Goal: Task Accomplishment & Management: Manage account settings

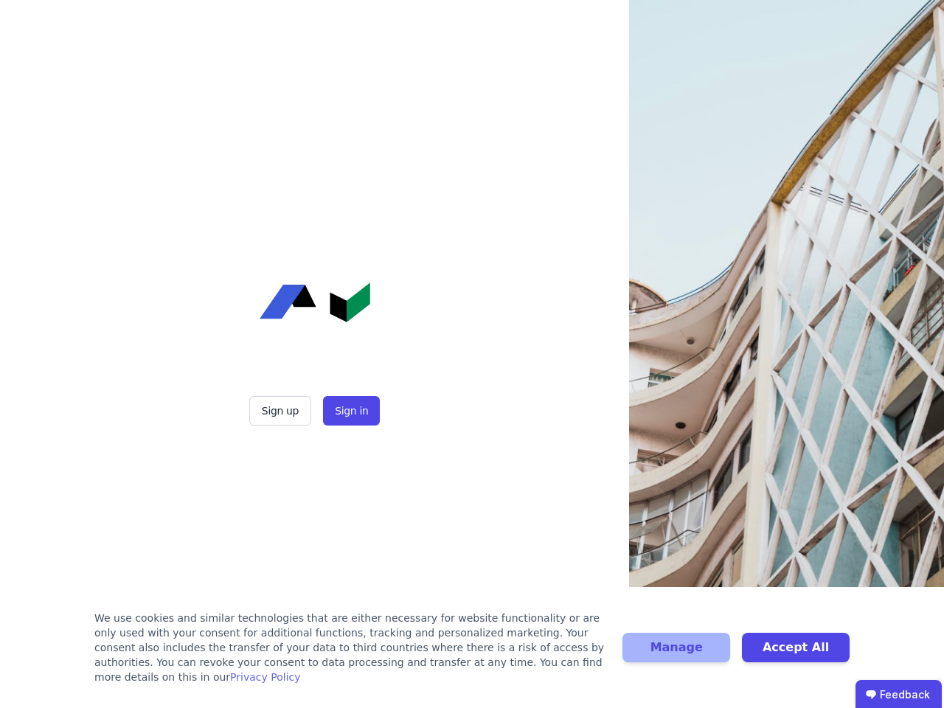
click at [472, 354] on div "Sign up Sign in" at bounding box center [315, 354] width 369 height 708
click at [282, 411] on button "Sign up" at bounding box center [280, 411] width 62 height 30
click at [350, 411] on button "Sign in" at bounding box center [351, 411] width 57 height 30
click at [472, 655] on div "We use cookies and similar technologies that are either necessary for website f…" at bounding box center [349, 648] width 510 height 74
click at [676, 655] on button "Manage" at bounding box center [677, 648] width 108 height 30
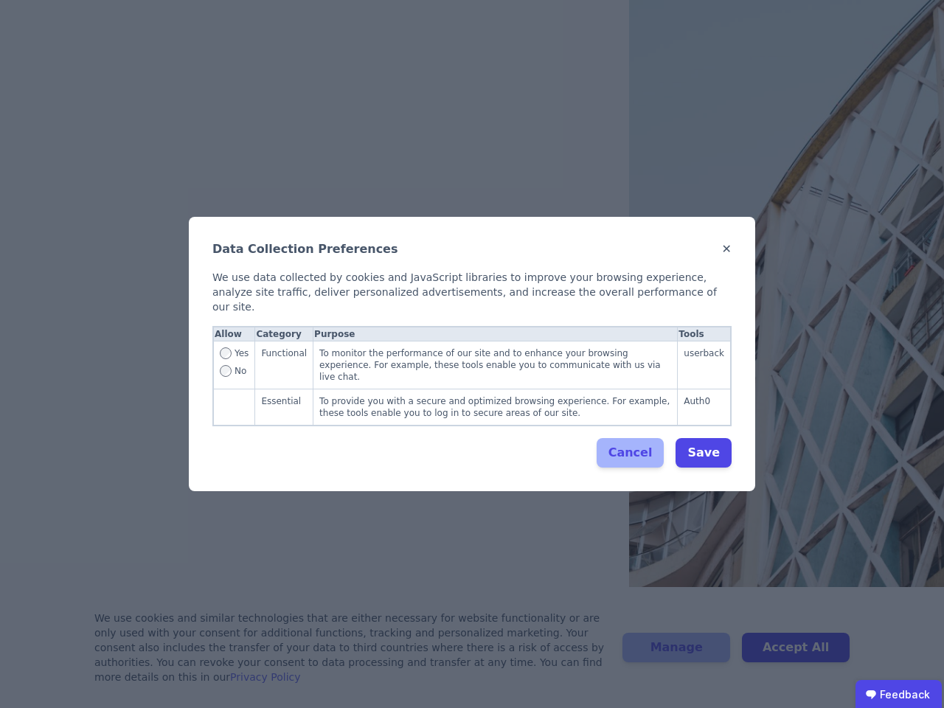
click at [796, 655] on div "Data Collection Preferences ✕ We use data collected by cookies and JavaScript l…" at bounding box center [472, 354] width 944 height 708
click at [898, 694] on ubdiv "Feedback" at bounding box center [899, 695] width 86 height 30
